Goal: Task Accomplishment & Management: Use online tool/utility

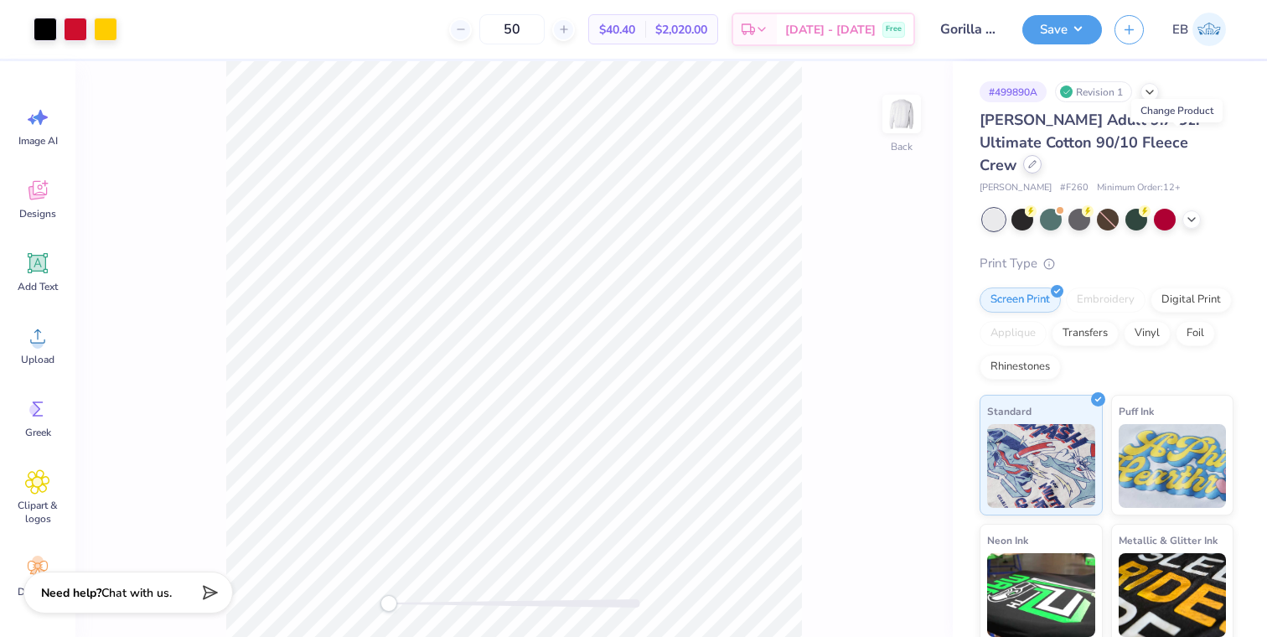
click at [1037, 160] on icon at bounding box center [1032, 164] width 8 height 8
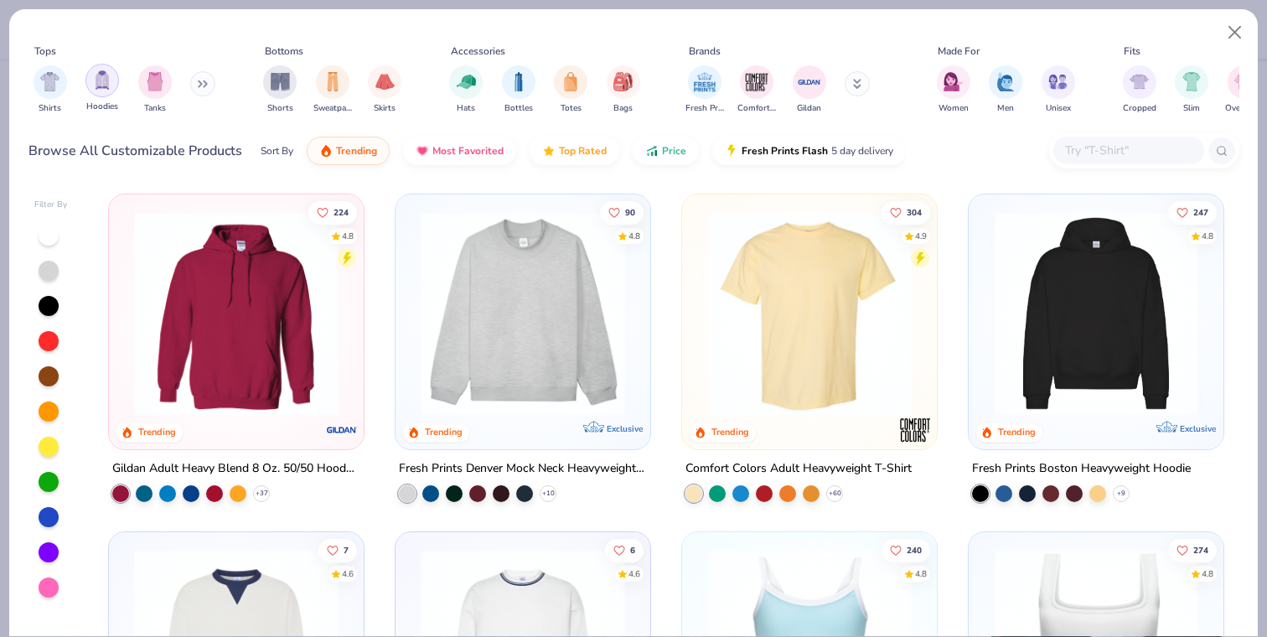
click at [105, 85] on img "filter for Hoodies" at bounding box center [102, 79] width 18 height 19
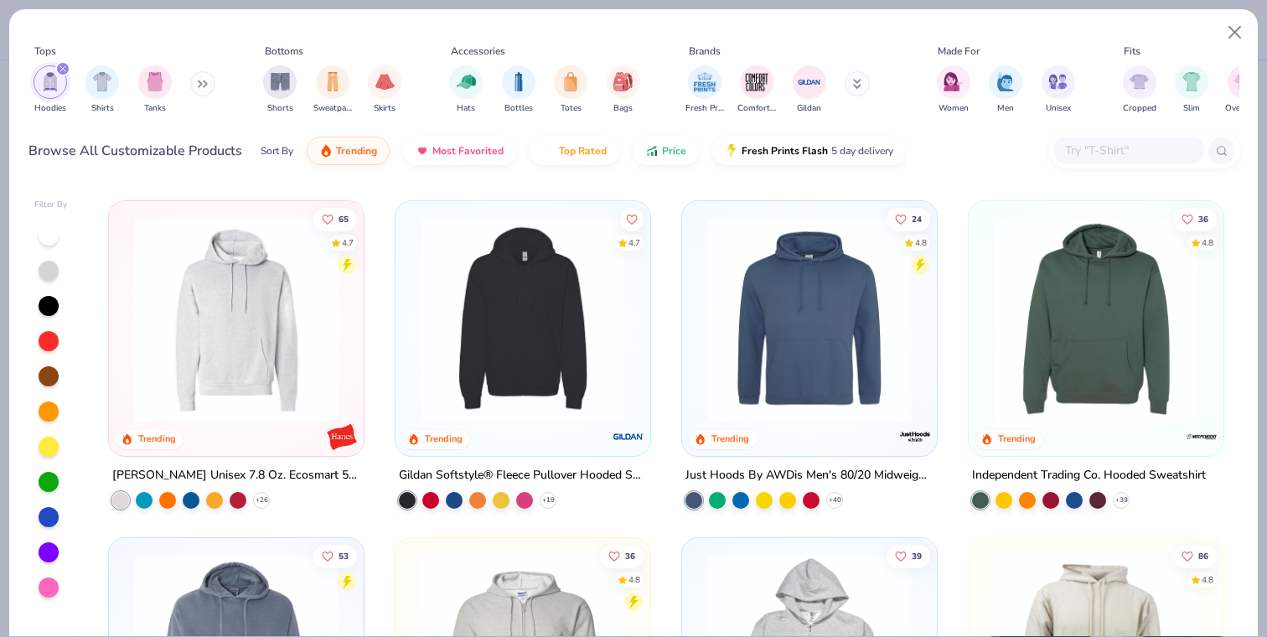
scroll to position [681, 0]
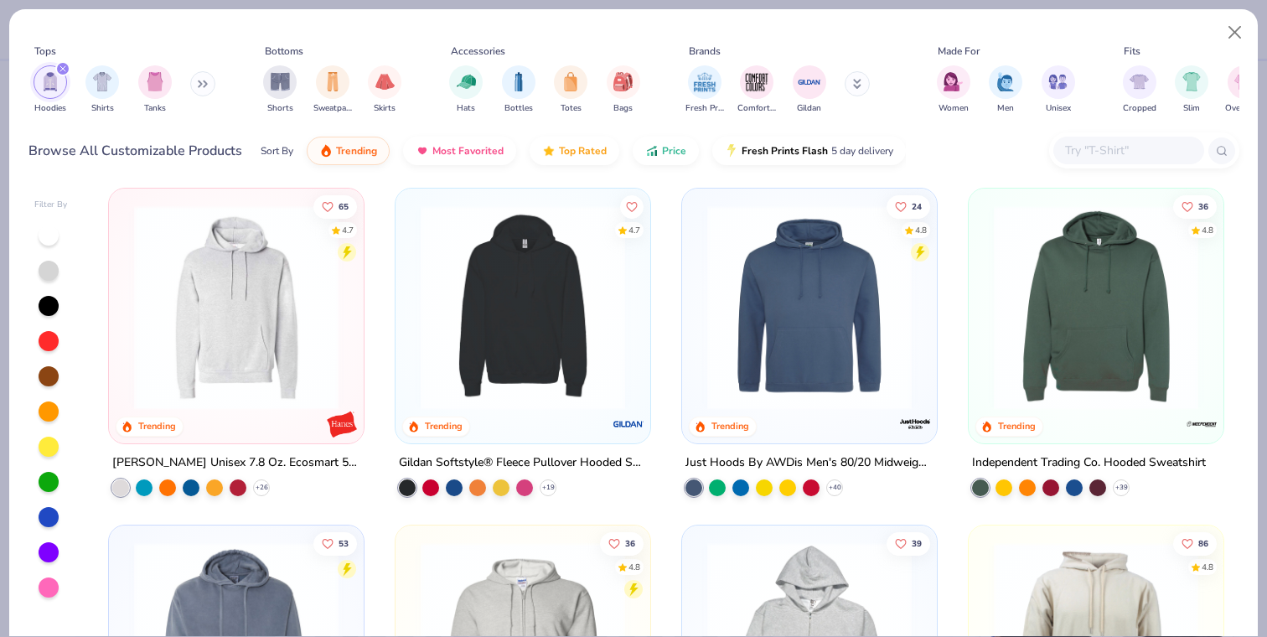
click at [290, 276] on img at bounding box center [236, 306] width 221 height 204
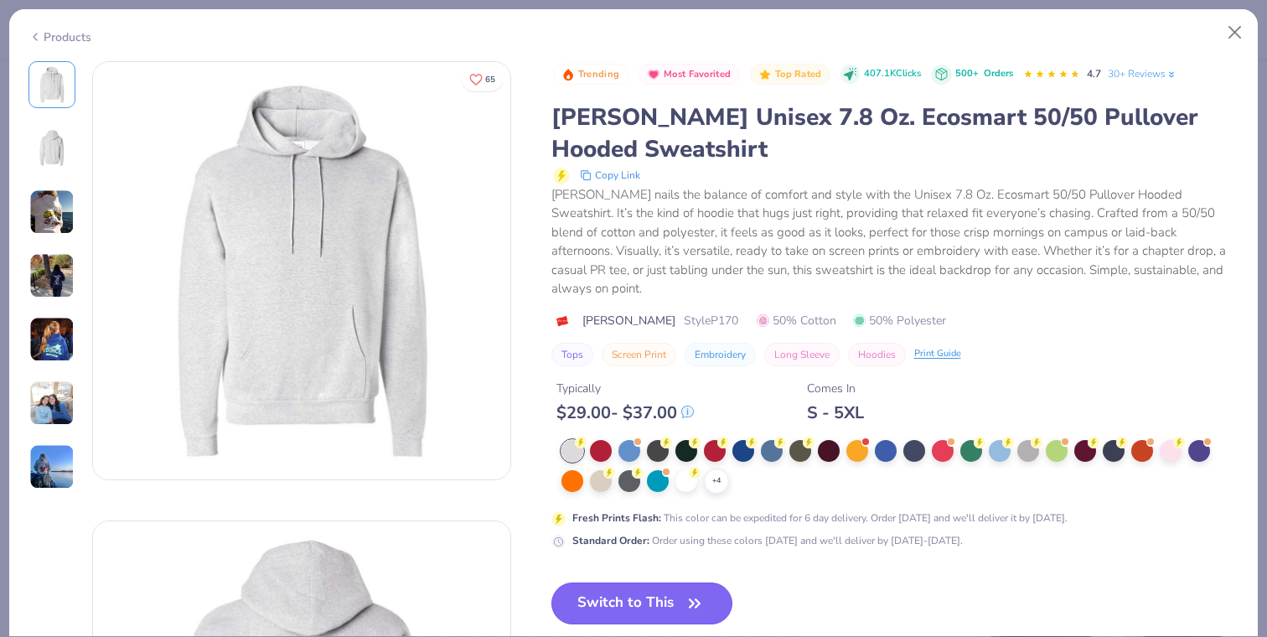
click at [653, 586] on button "Switch to This" at bounding box center [642, 603] width 182 height 42
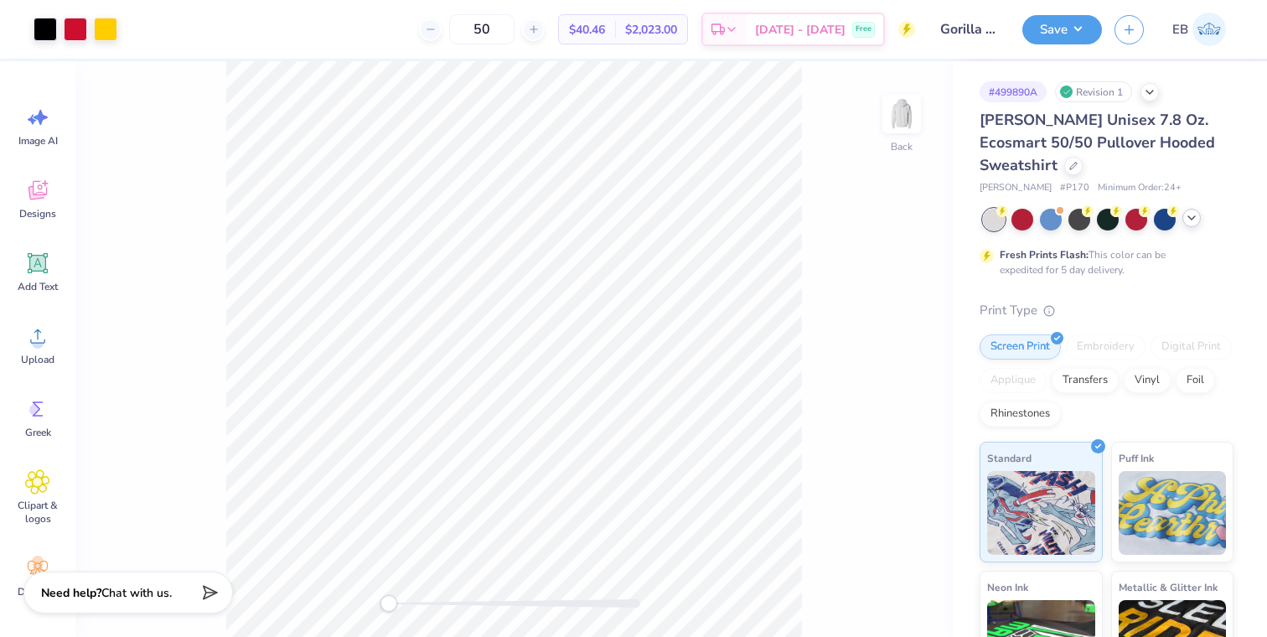
click at [1192, 218] on icon at bounding box center [1191, 217] width 13 height 13
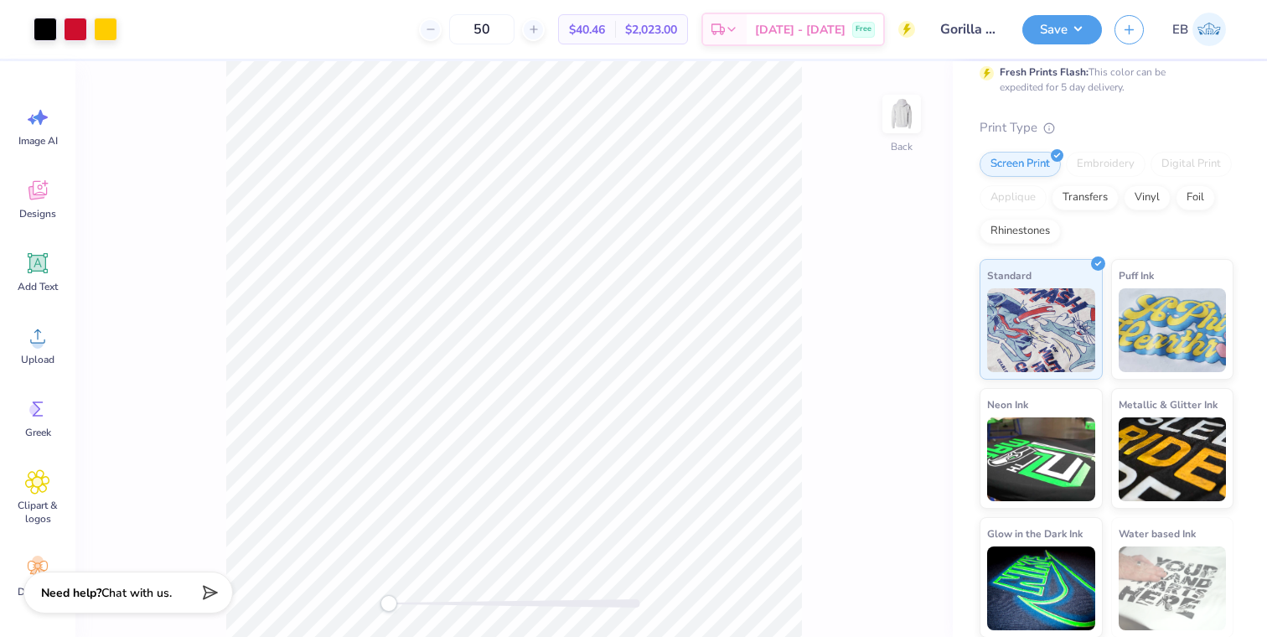
scroll to position [269, 0]
click at [1059, 34] on button "Save" at bounding box center [1062, 27] width 80 height 29
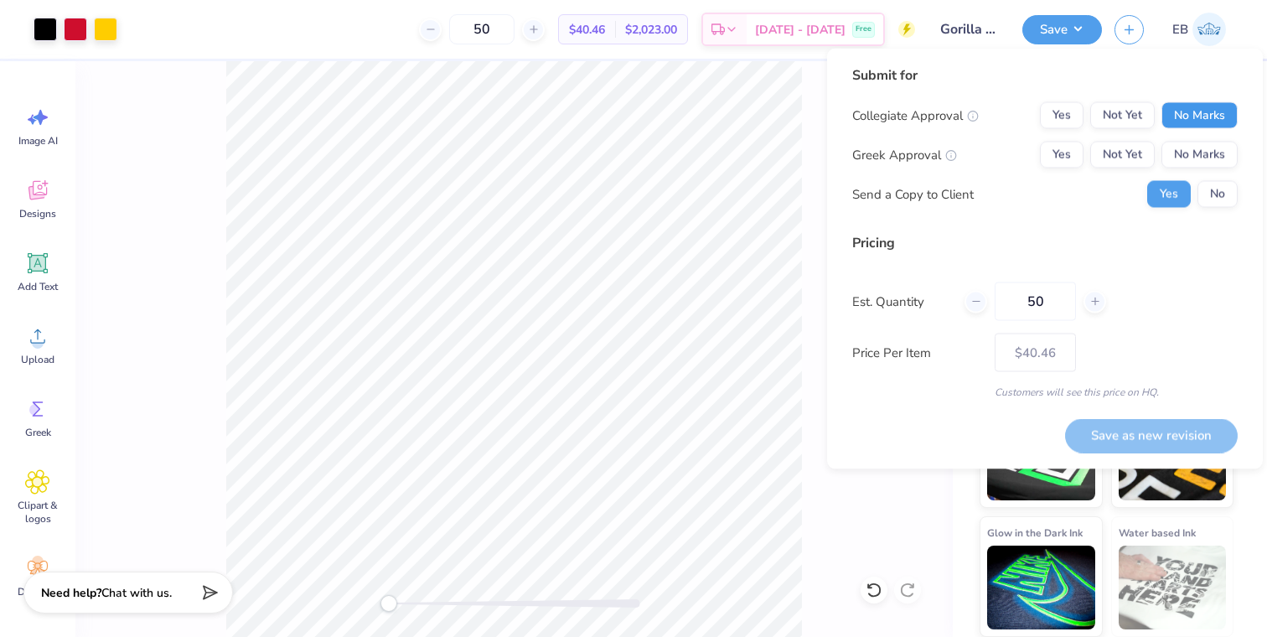
click at [1197, 110] on button "No Marks" at bounding box center [1200, 115] width 76 height 27
click at [1049, 158] on button "Yes" at bounding box center [1062, 155] width 44 height 27
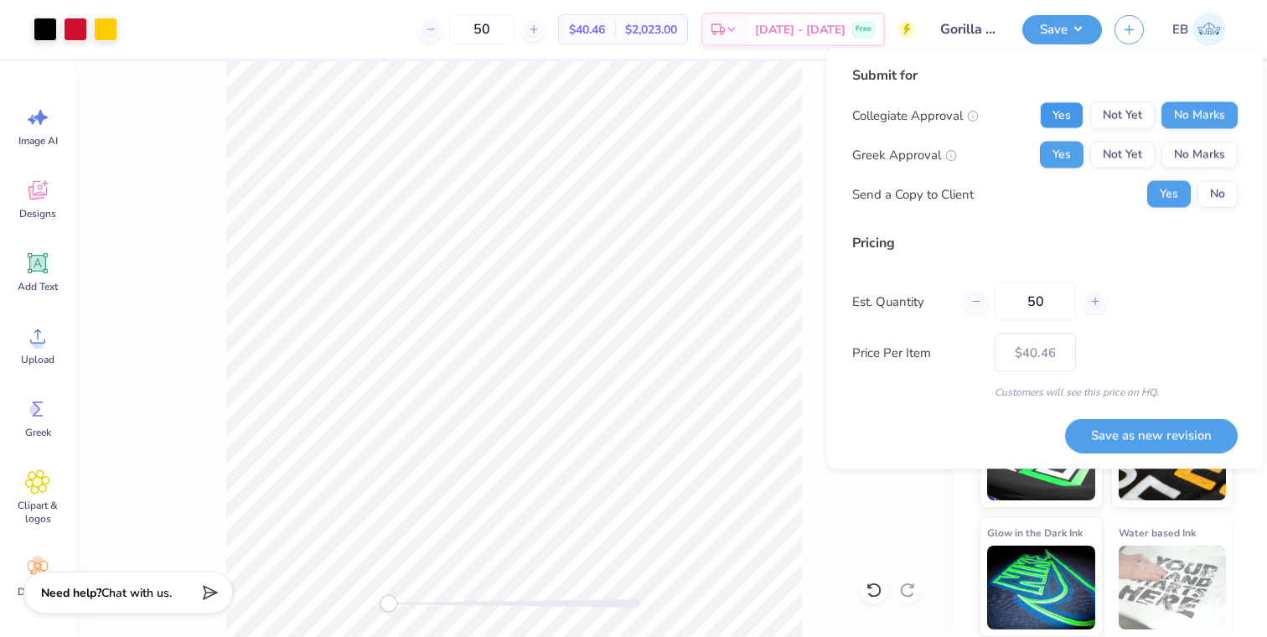
click at [1060, 119] on button "Yes" at bounding box center [1062, 115] width 44 height 27
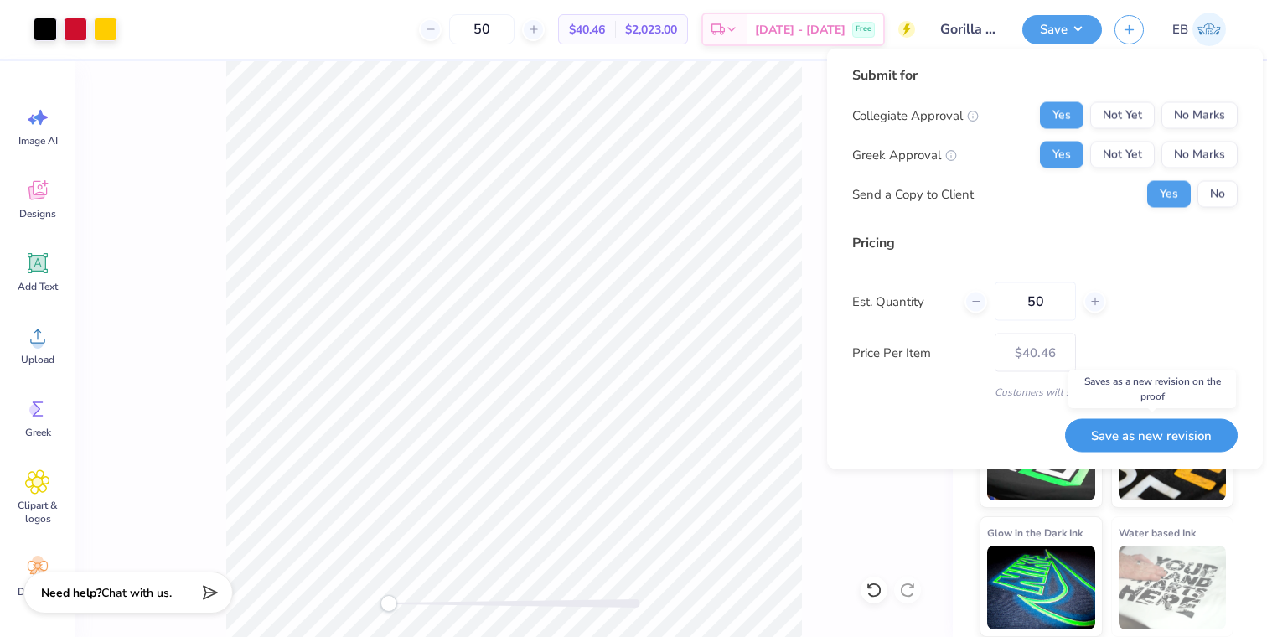
click at [1145, 436] on button "Save as new revision" at bounding box center [1151, 435] width 173 height 34
type input "$40.46"
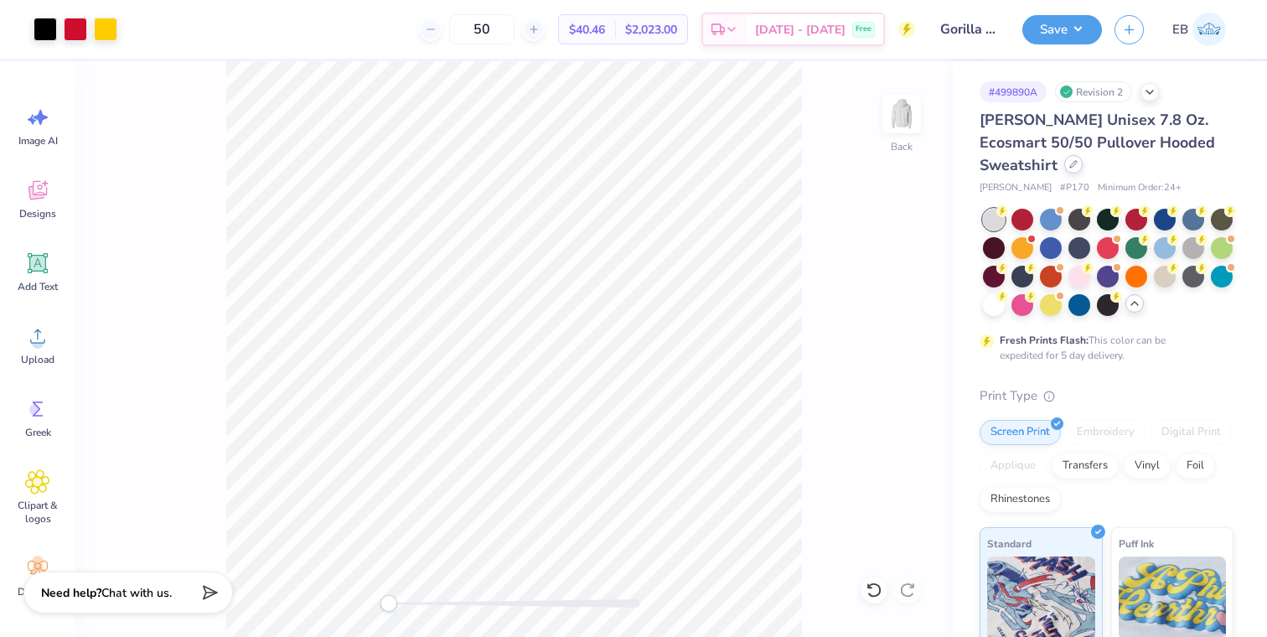
click at [1070, 164] on icon at bounding box center [1073, 164] width 7 height 7
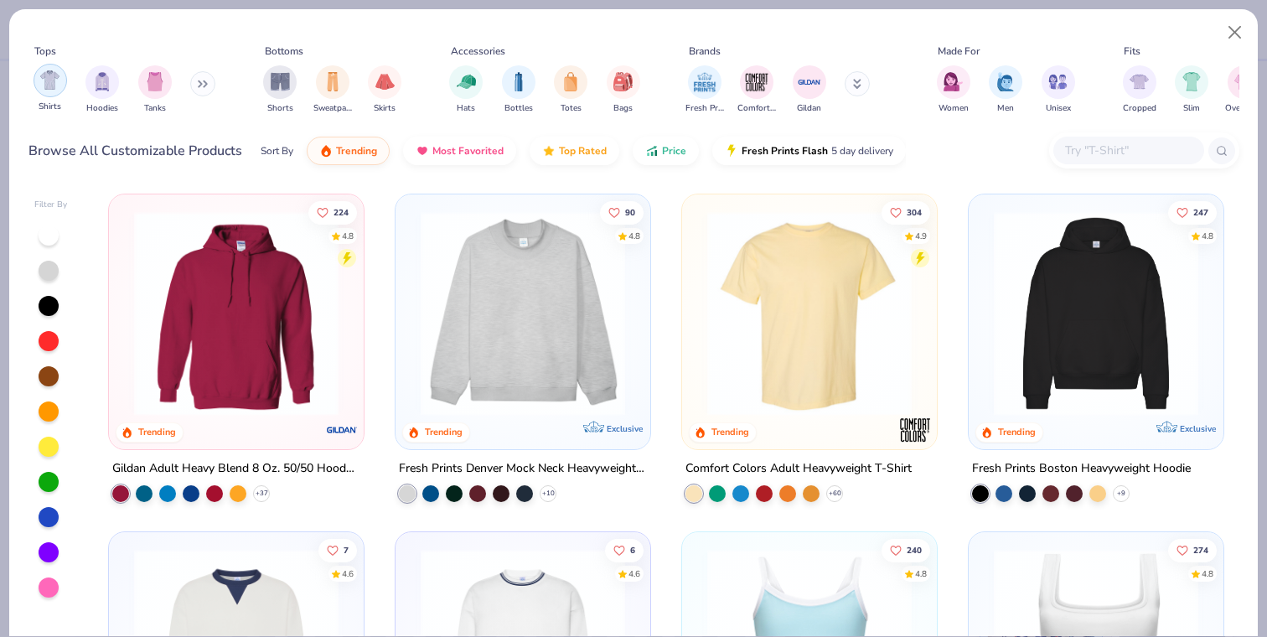
click at [52, 86] on img "filter for Shirts" at bounding box center [49, 79] width 19 height 19
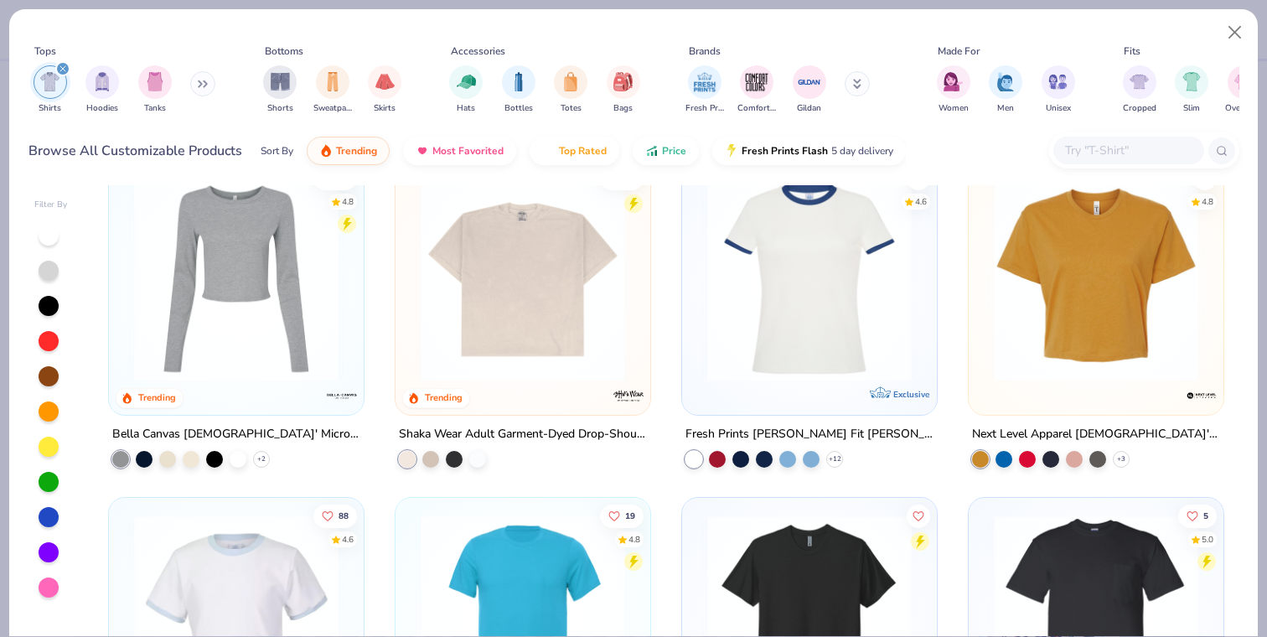
scroll to position [1387, 0]
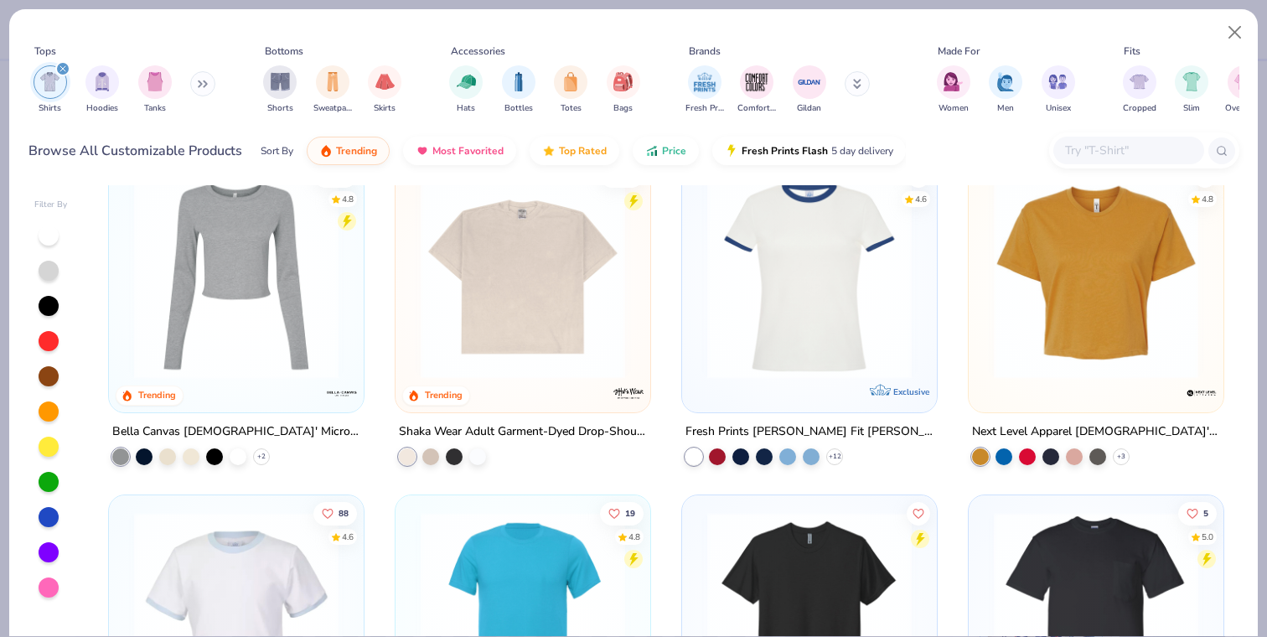
click at [866, 87] on button at bounding box center [857, 83] width 25 height 25
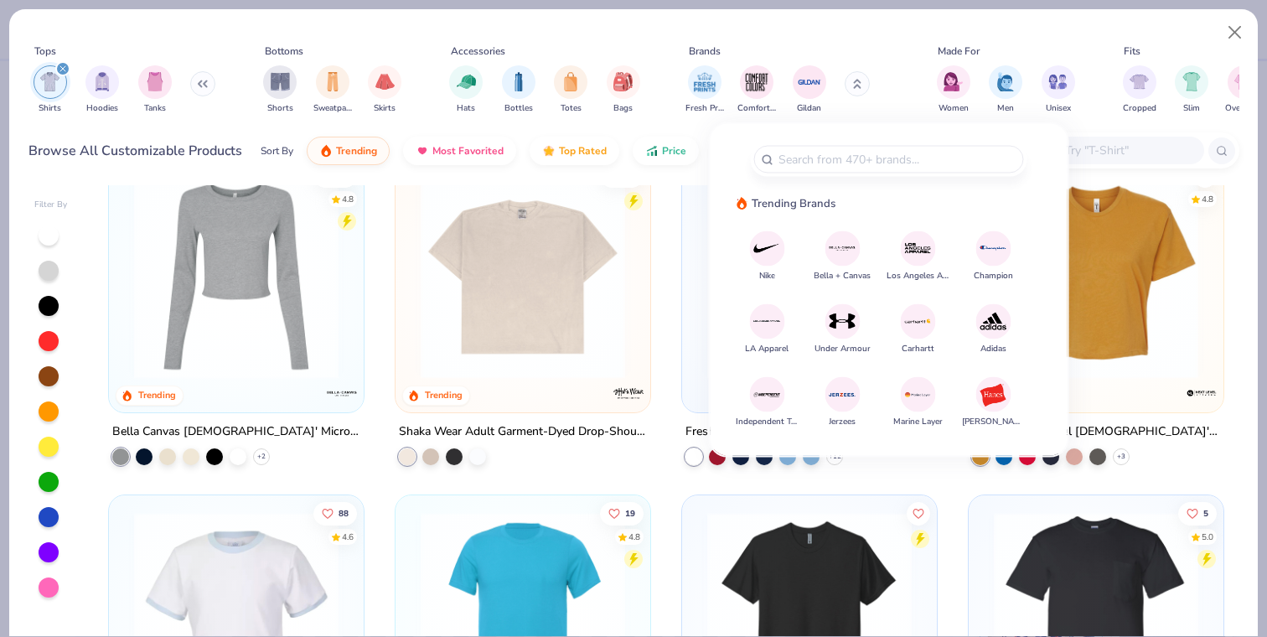
click at [990, 401] on img at bounding box center [993, 394] width 29 height 29
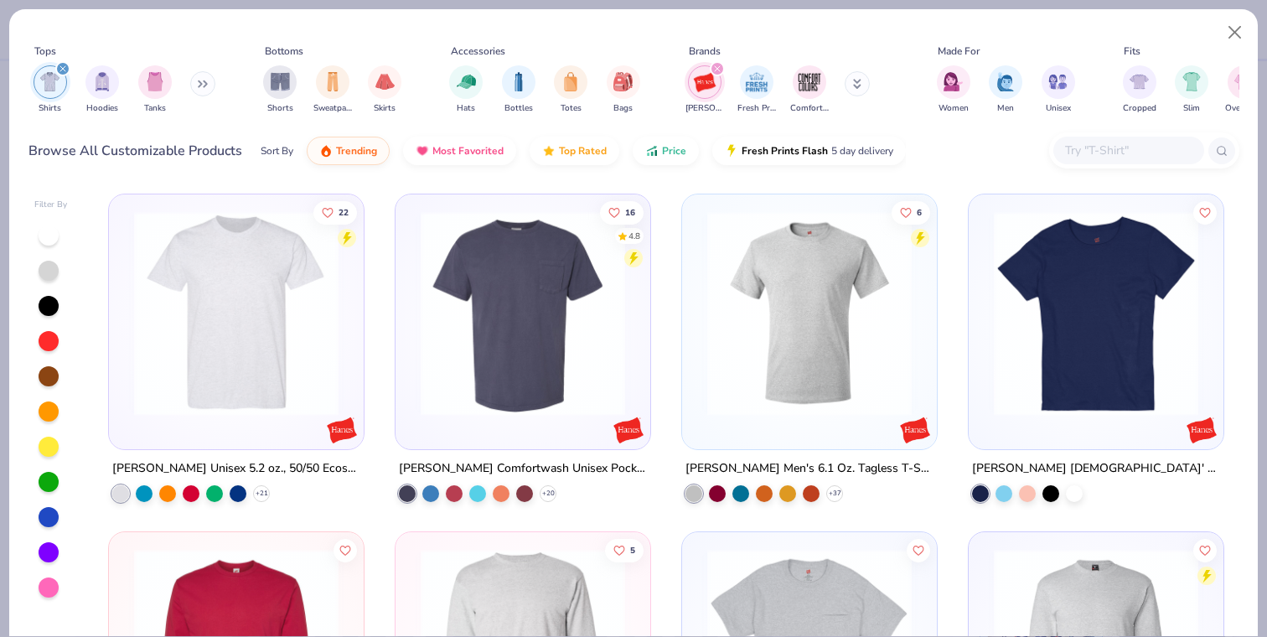
click at [178, 334] on img at bounding box center [236, 313] width 221 height 204
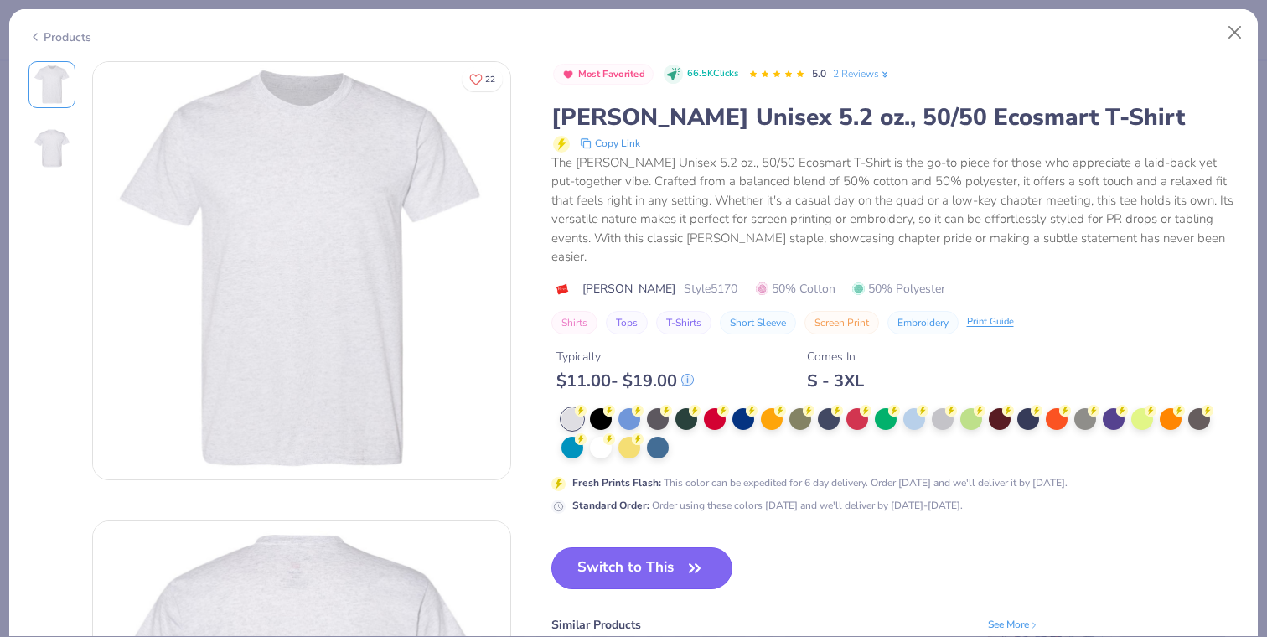
click at [643, 547] on button "Switch to This" at bounding box center [642, 568] width 182 height 42
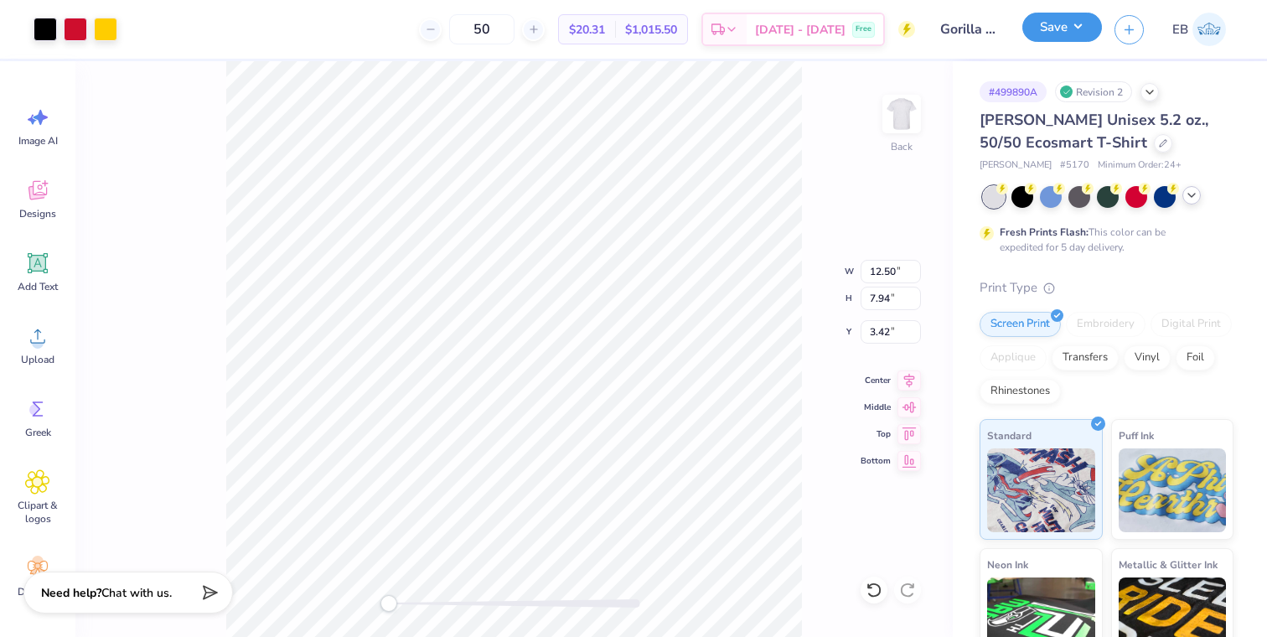
click at [1075, 31] on button "Save" at bounding box center [1062, 27] width 80 height 29
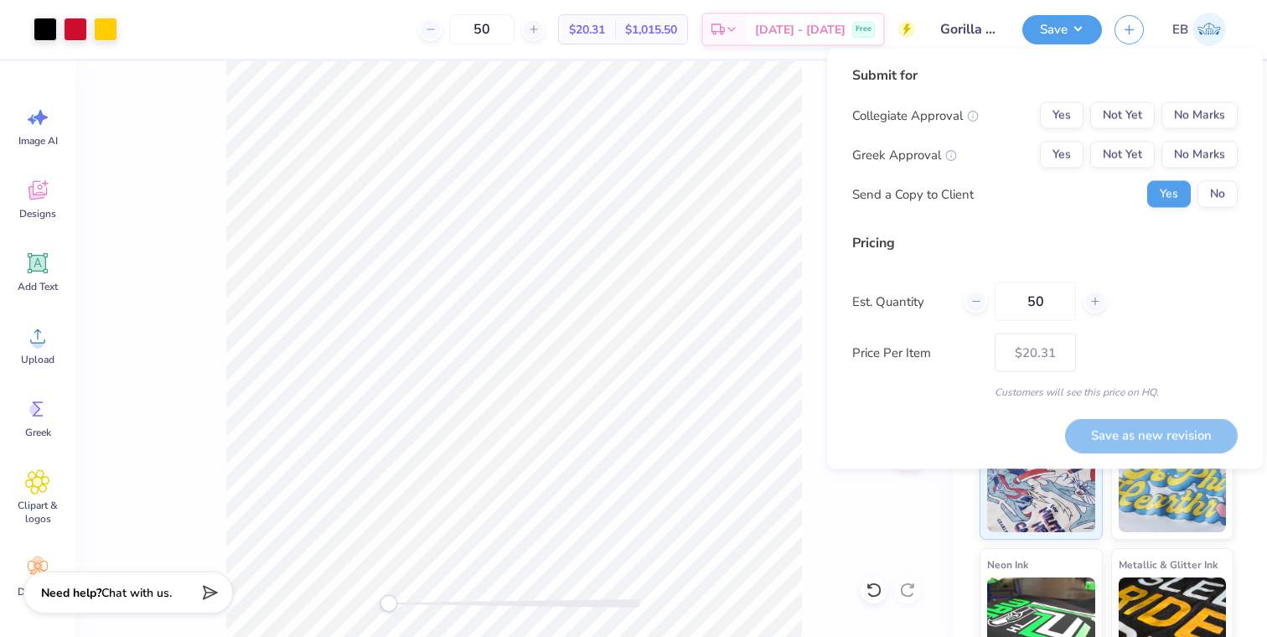
click at [1038, 116] on div "Collegiate Approval Yes Not Yet No Marks" at bounding box center [1045, 115] width 386 height 27
click at [1058, 116] on button "Yes" at bounding box center [1062, 115] width 44 height 27
click at [1058, 157] on button "Yes" at bounding box center [1062, 155] width 44 height 27
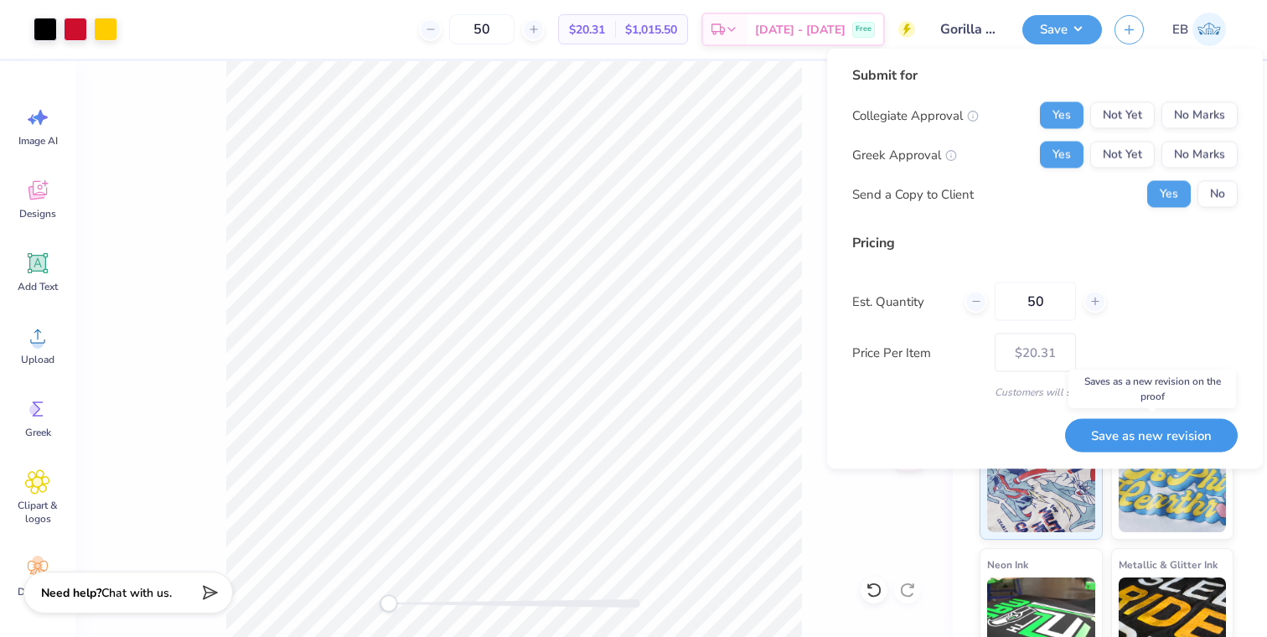
click at [1171, 432] on button "Save as new revision" at bounding box center [1151, 435] width 173 height 34
type input "$20.31"
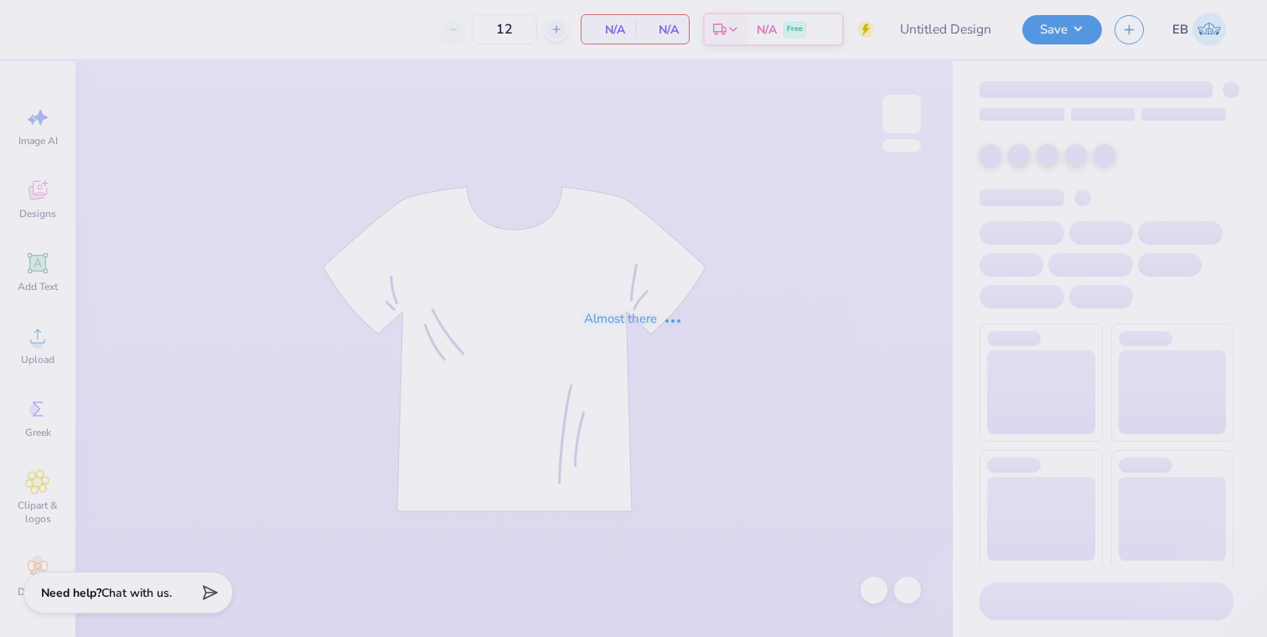
type input "Gorilla Dads day"
type input "50"
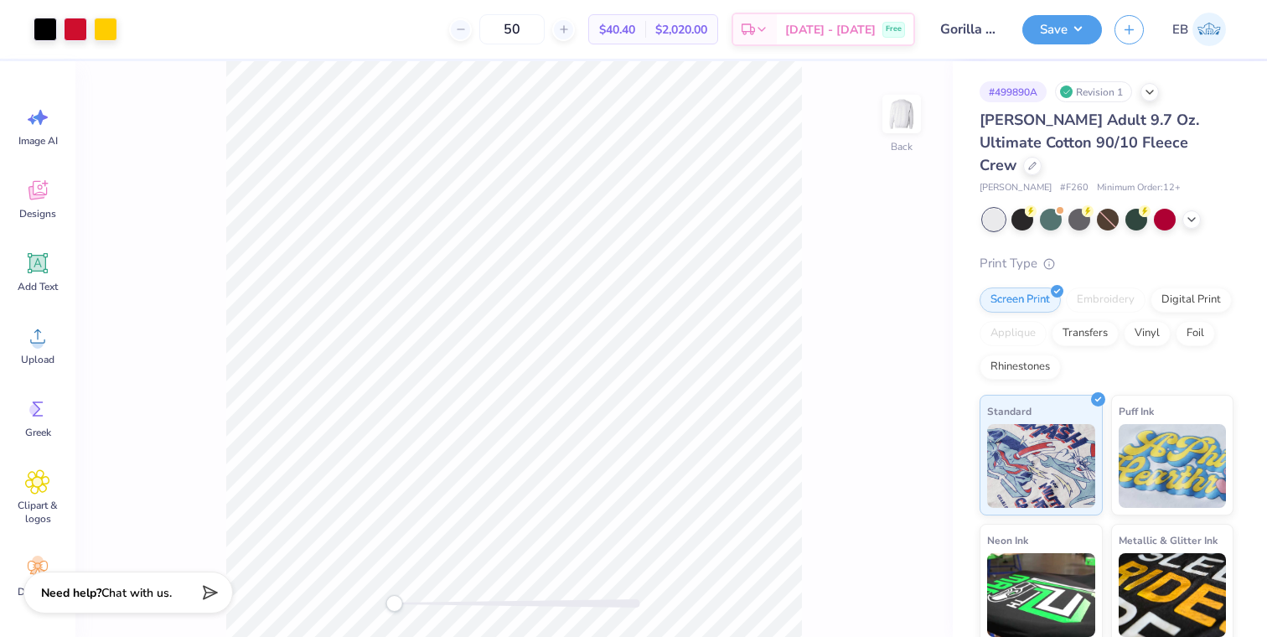
click at [395, 604] on div "Accessibility label" at bounding box center [394, 603] width 17 height 17
